Goal: Entertainment & Leisure: Consume media (video, audio)

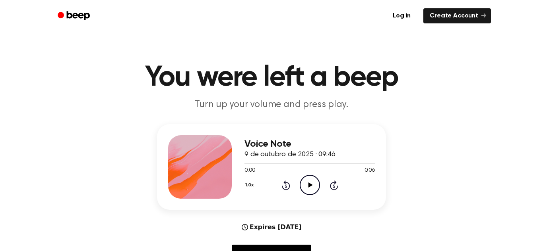
click at [308, 189] on icon "Play Audio" at bounding box center [309, 185] width 20 height 20
click at [303, 180] on icon "Play Audio" at bounding box center [309, 185] width 20 height 20
click at [308, 187] on icon at bounding box center [310, 185] width 4 height 5
